Goal: Check status

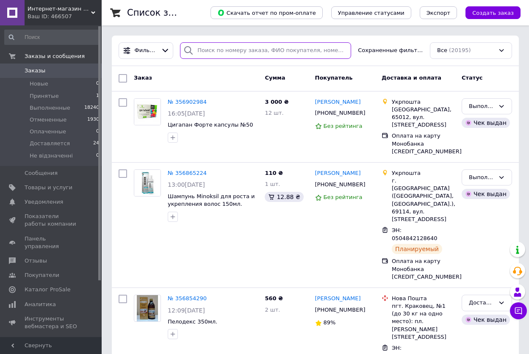
click at [214, 49] on input "search" at bounding box center [265, 50] width 171 height 17
paste input "380668603033"
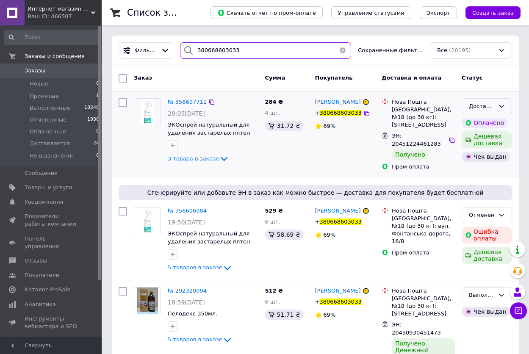
type input "380668603033"
click at [484, 107] on div "Доставляется" at bounding box center [482, 106] width 26 height 9
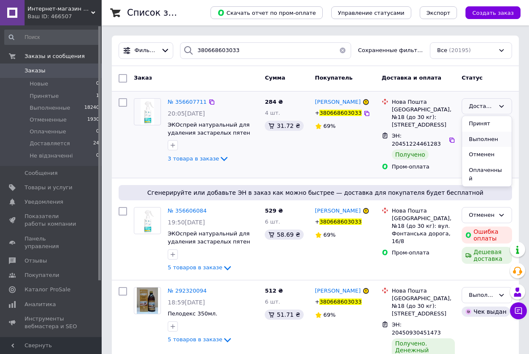
click at [483, 139] on li "Выполнен" at bounding box center [487, 140] width 50 height 16
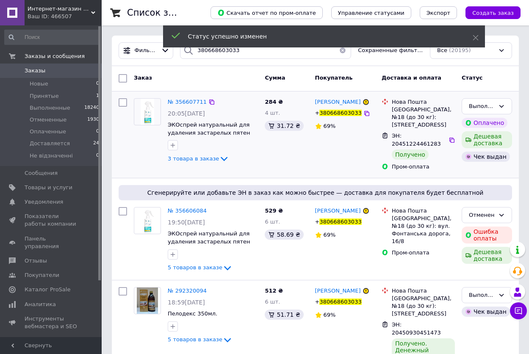
click at [341, 52] on button "button" at bounding box center [342, 50] width 17 height 17
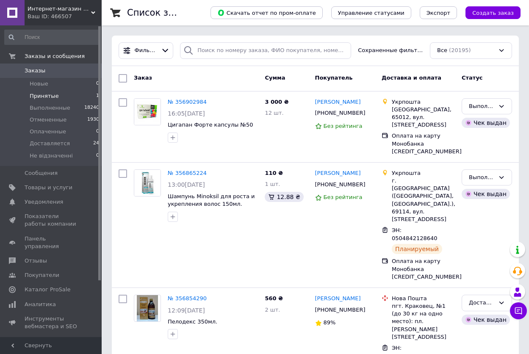
click at [39, 92] on span "Принятые" at bounding box center [44, 96] width 29 height 8
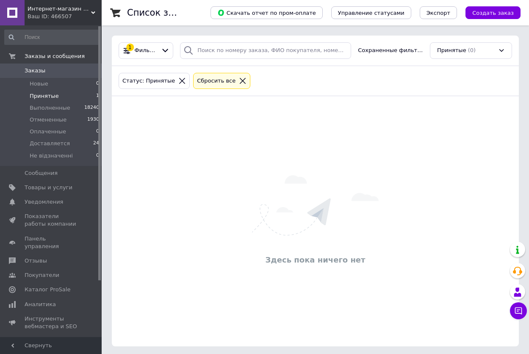
click at [203, 76] on div "Сбросить все" at bounding box center [221, 81] width 57 height 17
